Goal: Find specific page/section: Locate a particular part of the current website

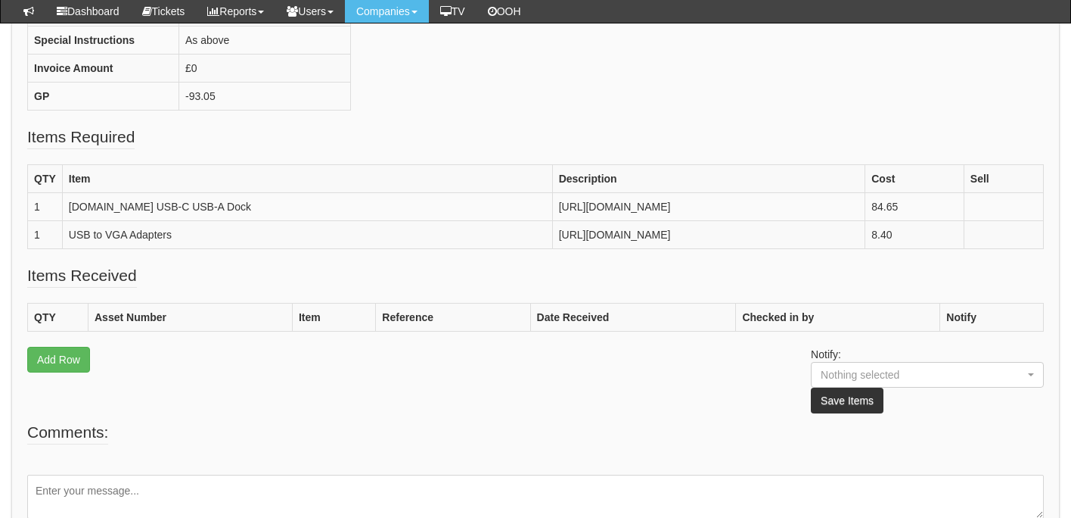
scroll to position [475, 0]
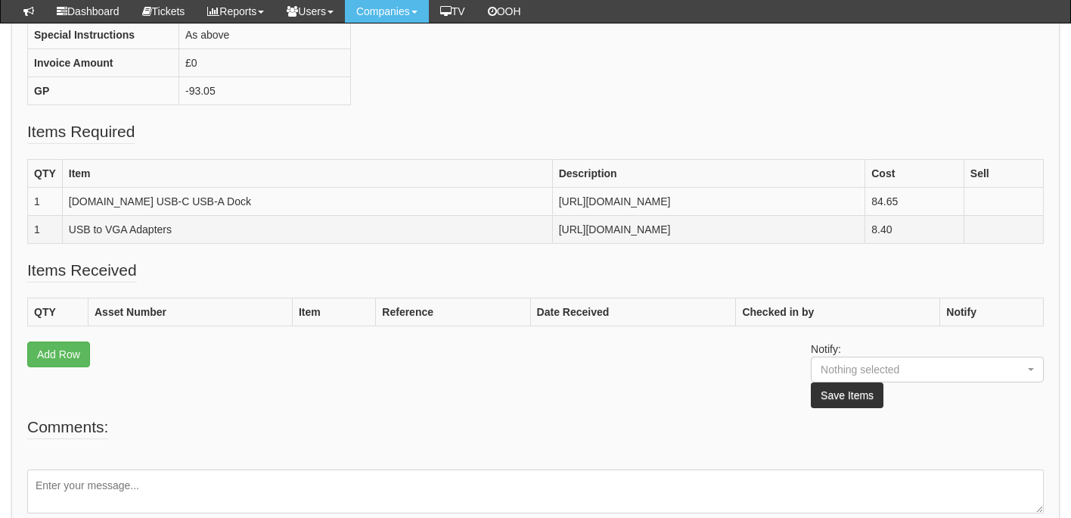
click at [552, 216] on td "https://www.amazon.co.uk/Adapters-Adapter-Multi-Display-Converter-Projector-Bla…" at bounding box center [708, 230] width 313 height 28
copy td "https://www.amazon.co.uk/Adapters-Adapter-Multi-Display-Converter-Projector-Bla…"
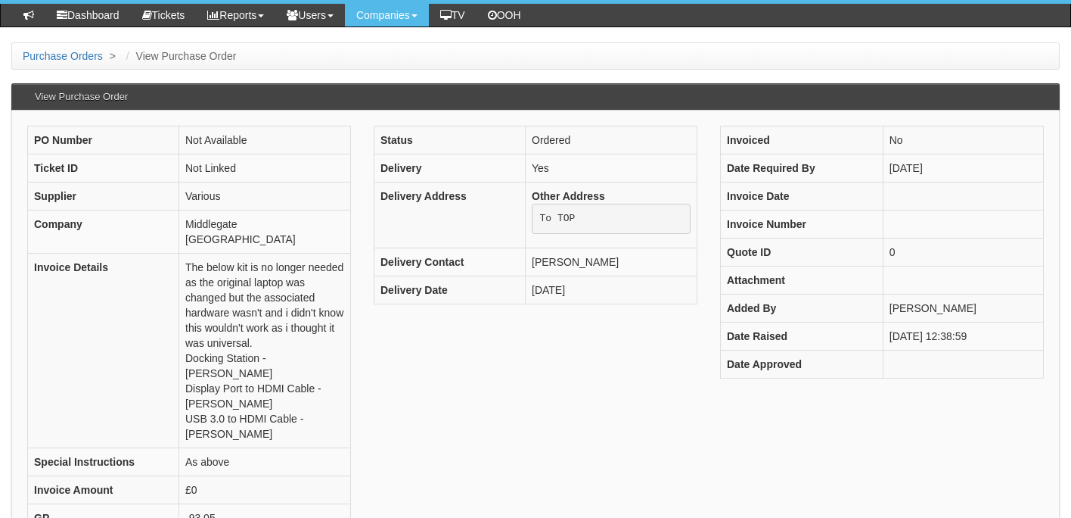
scroll to position [84, 0]
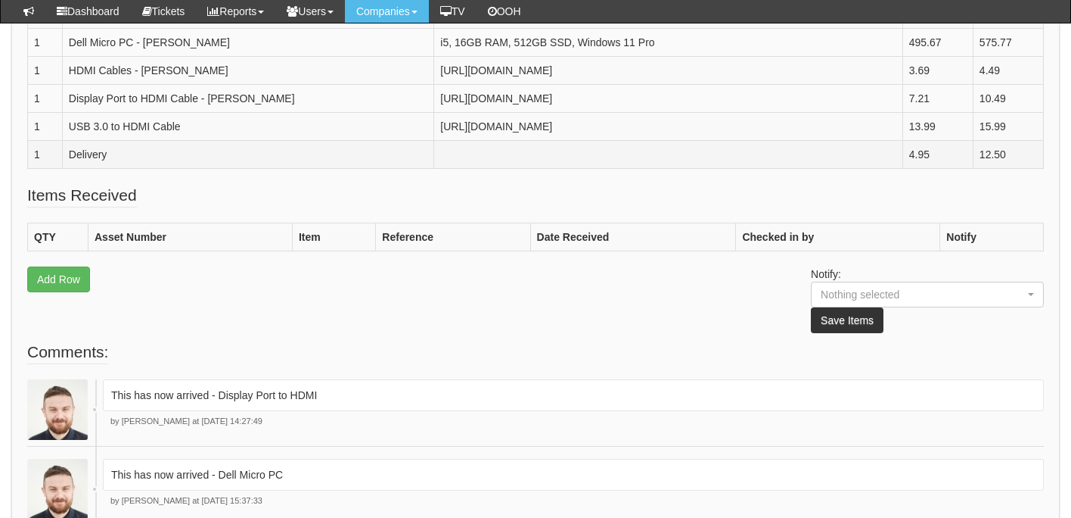
scroll to position [549, 0]
